Goal: Navigation & Orientation: Find specific page/section

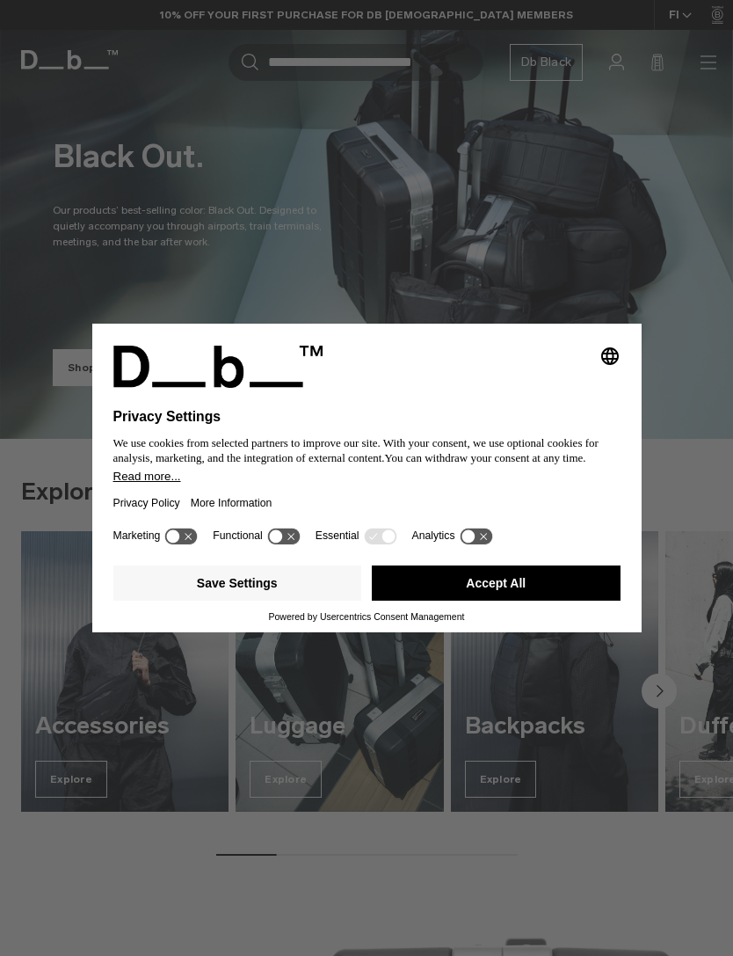
click at [524, 586] on button "Accept All" at bounding box center [496, 582] width 249 height 35
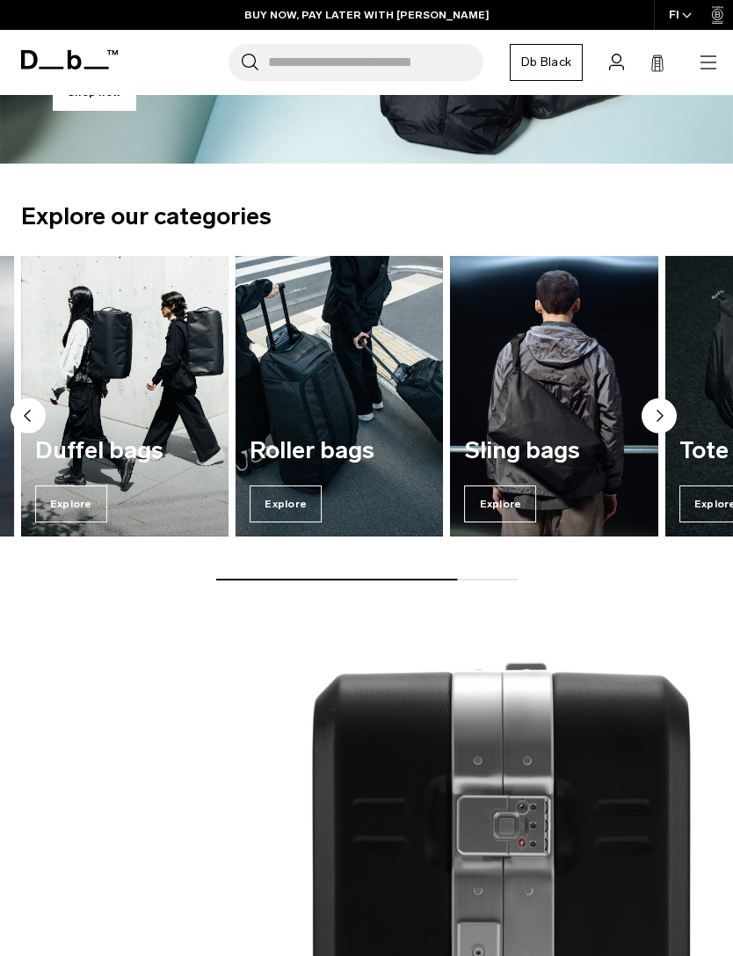
scroll to position [273, 0]
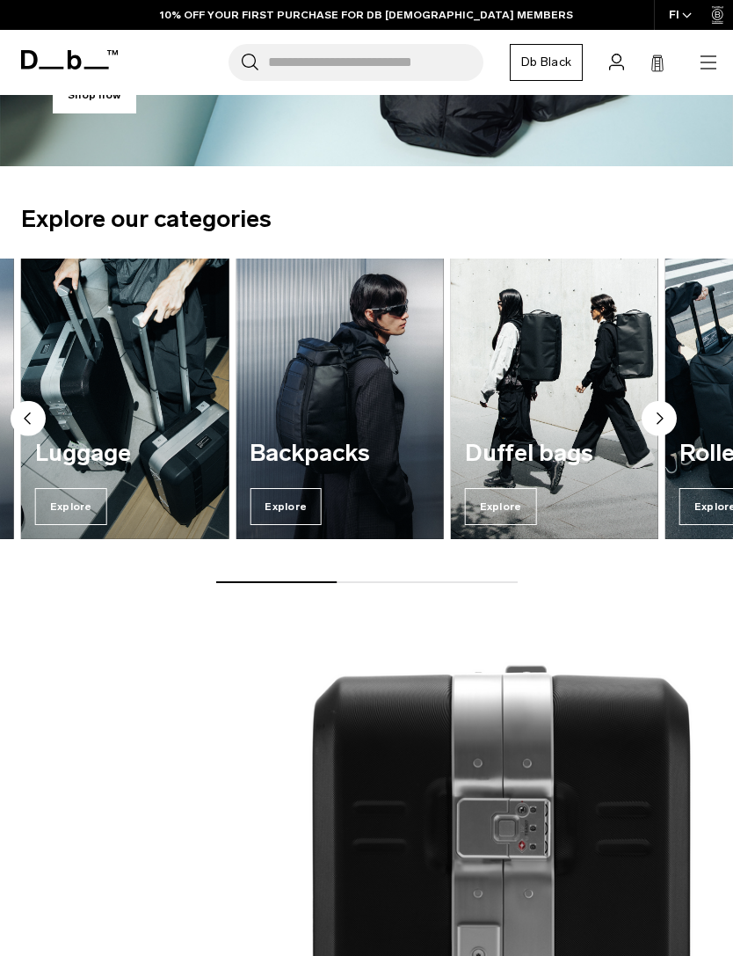
click at [344, 408] on img "3 / 7" at bounding box center [340, 399] width 208 height 280
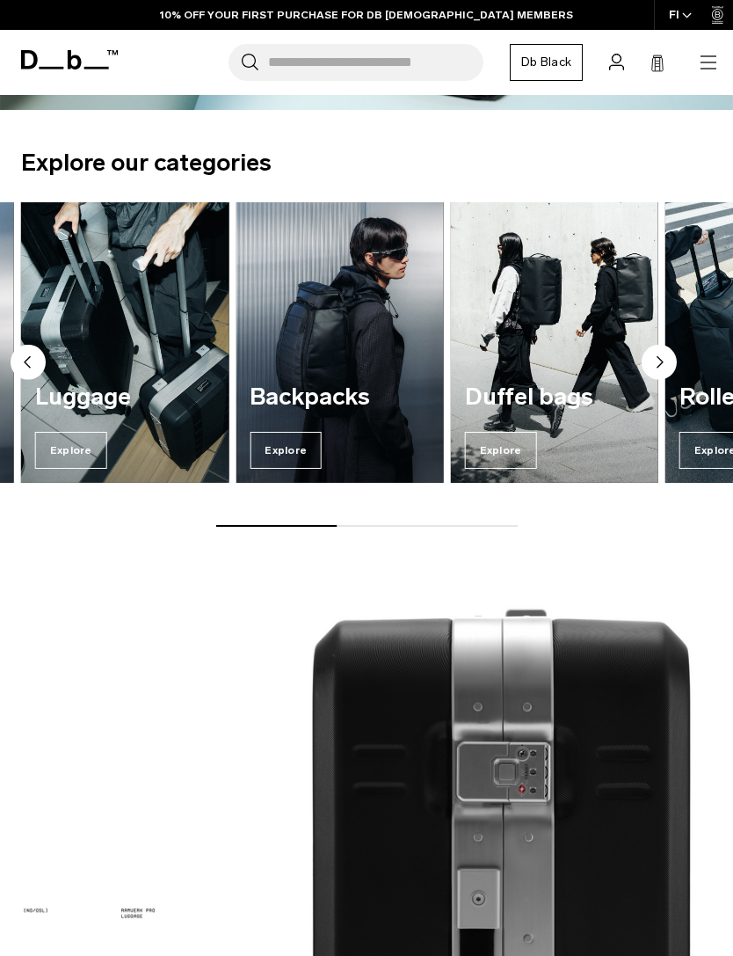
click at [105, 331] on img "2 / 7" at bounding box center [125, 342] width 208 height 280
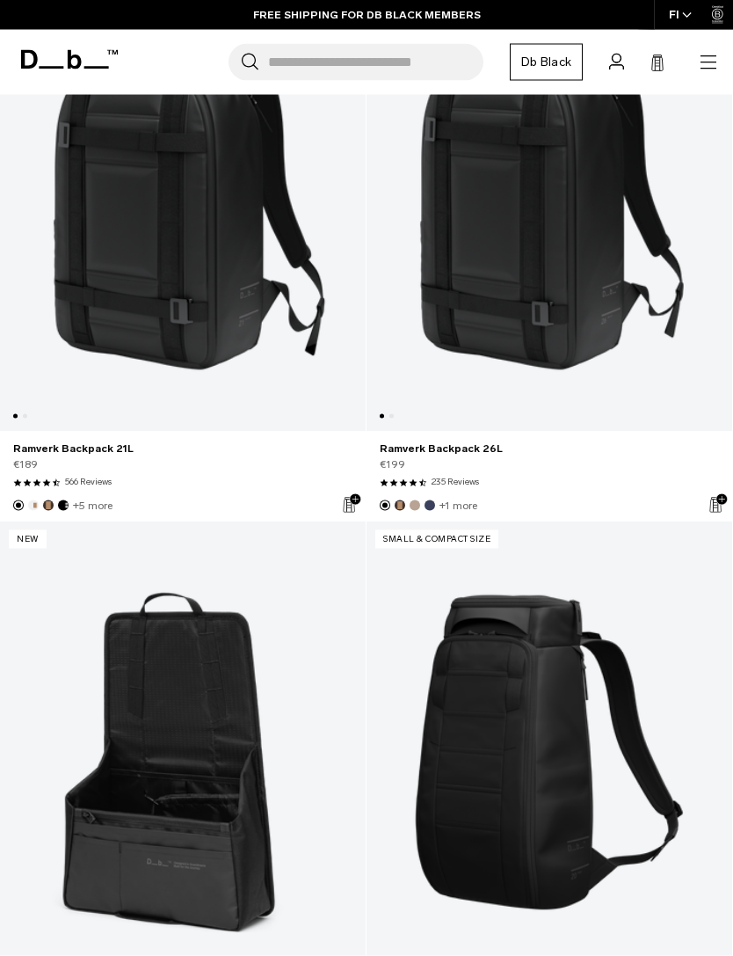
scroll to position [951, 0]
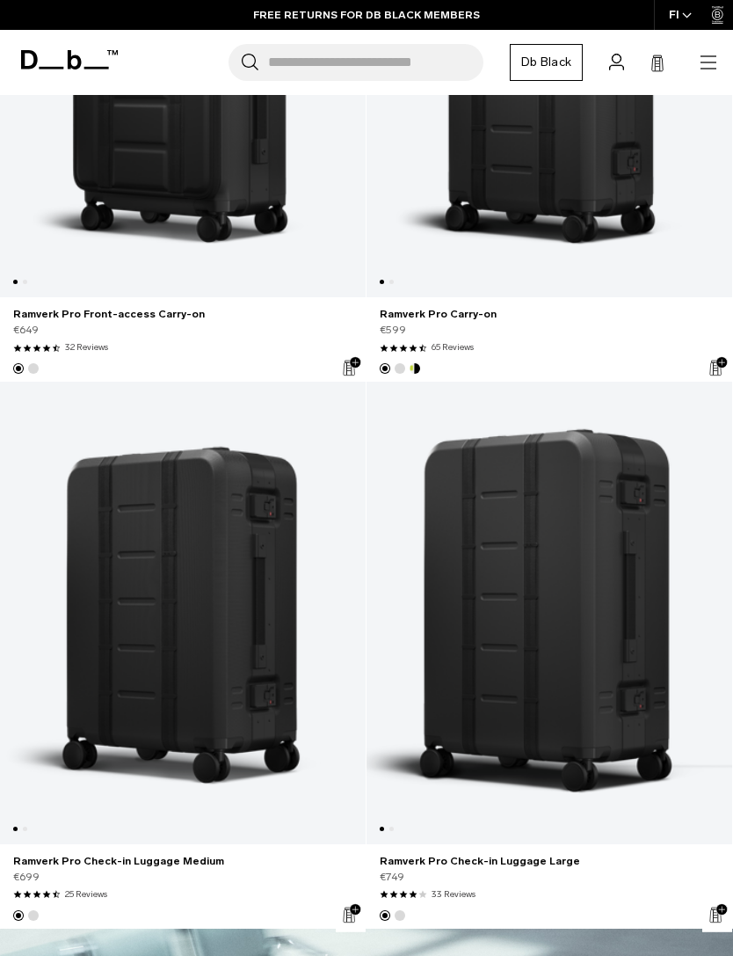
scroll to position [4532, 0]
